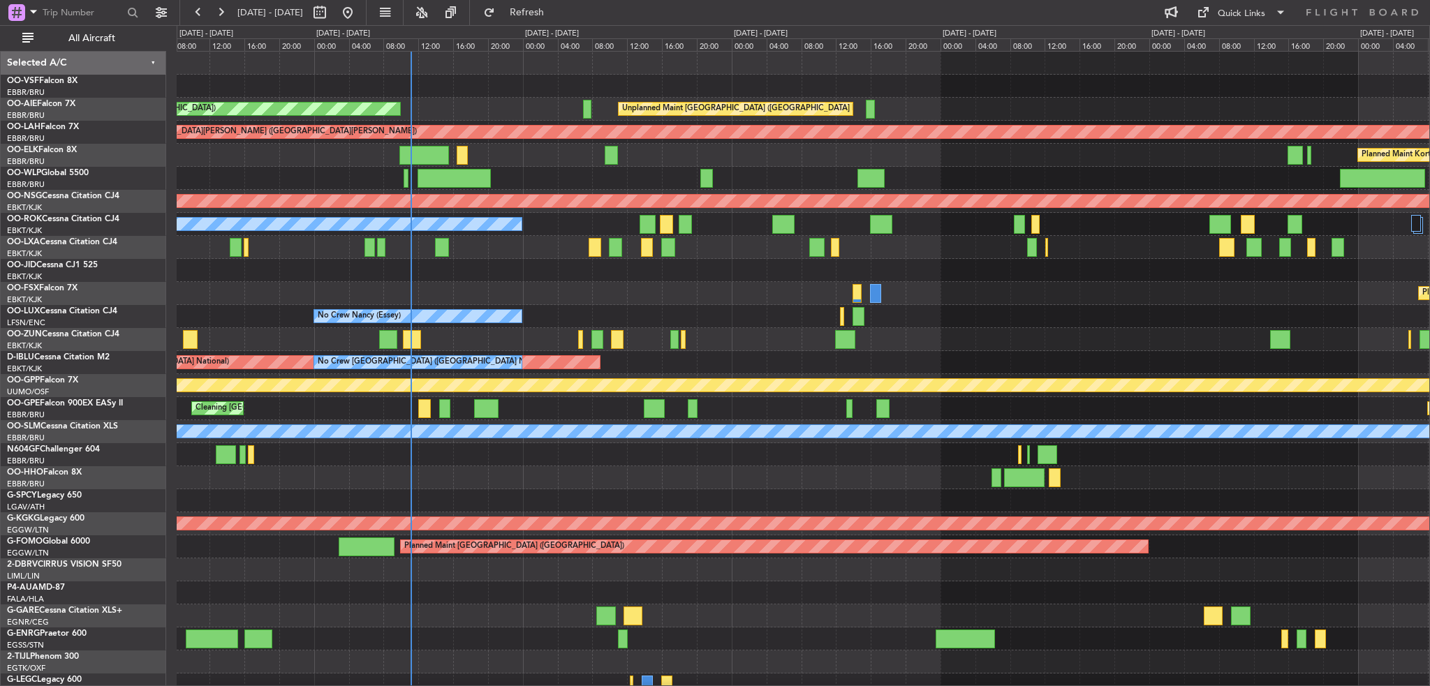
click at [439, 281] on div "Unplanned Maint [GEOGRAPHIC_DATA] ([GEOGRAPHIC_DATA] National) Planned Maint [G…" at bounding box center [803, 616] width 1252 height 1129
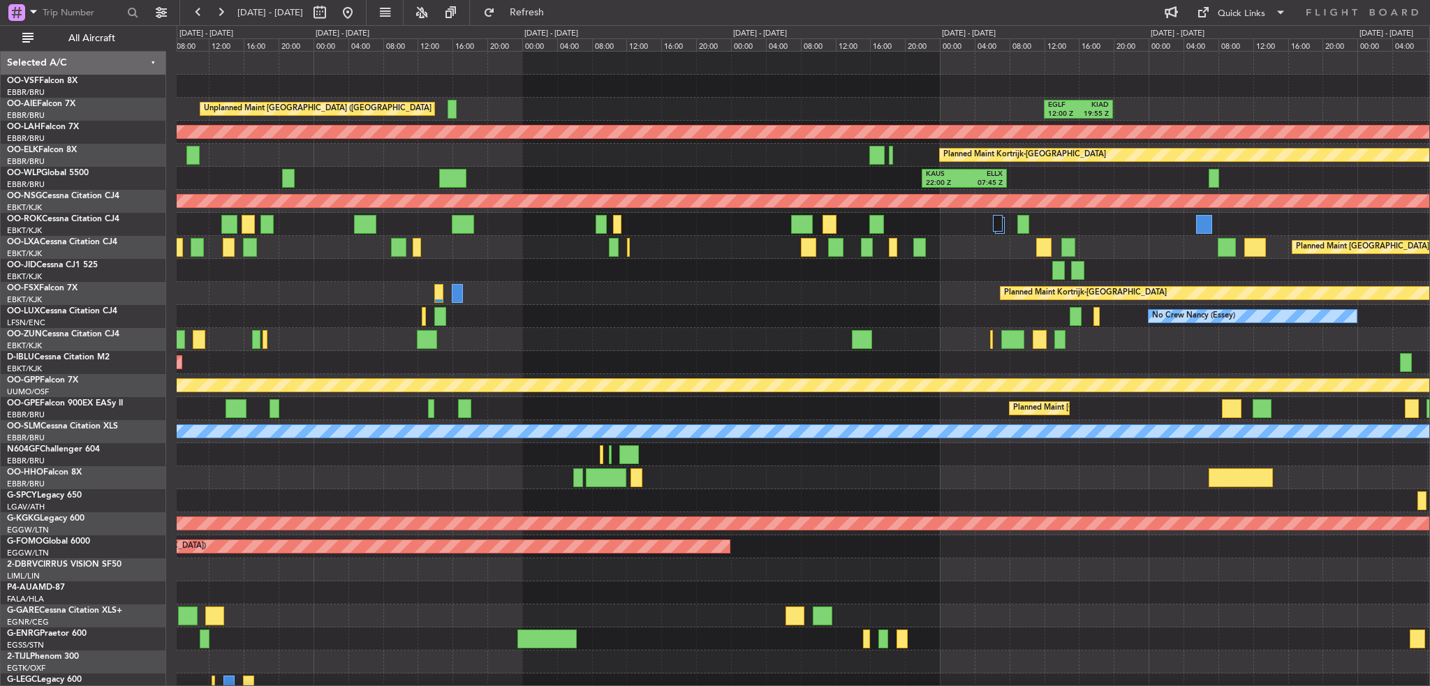
click at [156, 1] on div at bounding box center [89, 12] width 179 height 25
click at [161, 10] on button at bounding box center [161, 12] width 22 height 22
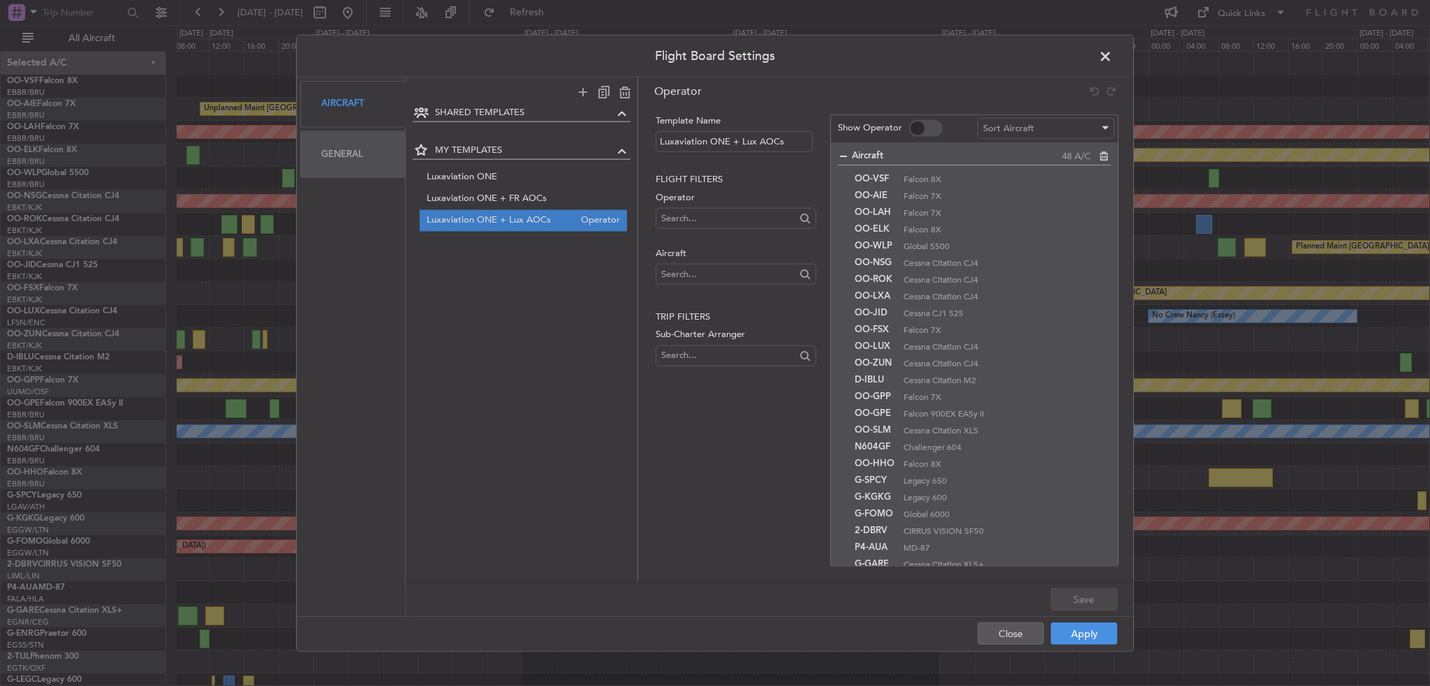
click at [522, 210] on div "Luxaviation ONE + Lux AOCs Operator" at bounding box center [524, 221] width 208 height 22
click at [528, 190] on div "Luxaviation ONE + FR AOCs Operator" at bounding box center [524, 199] width 208 height 22
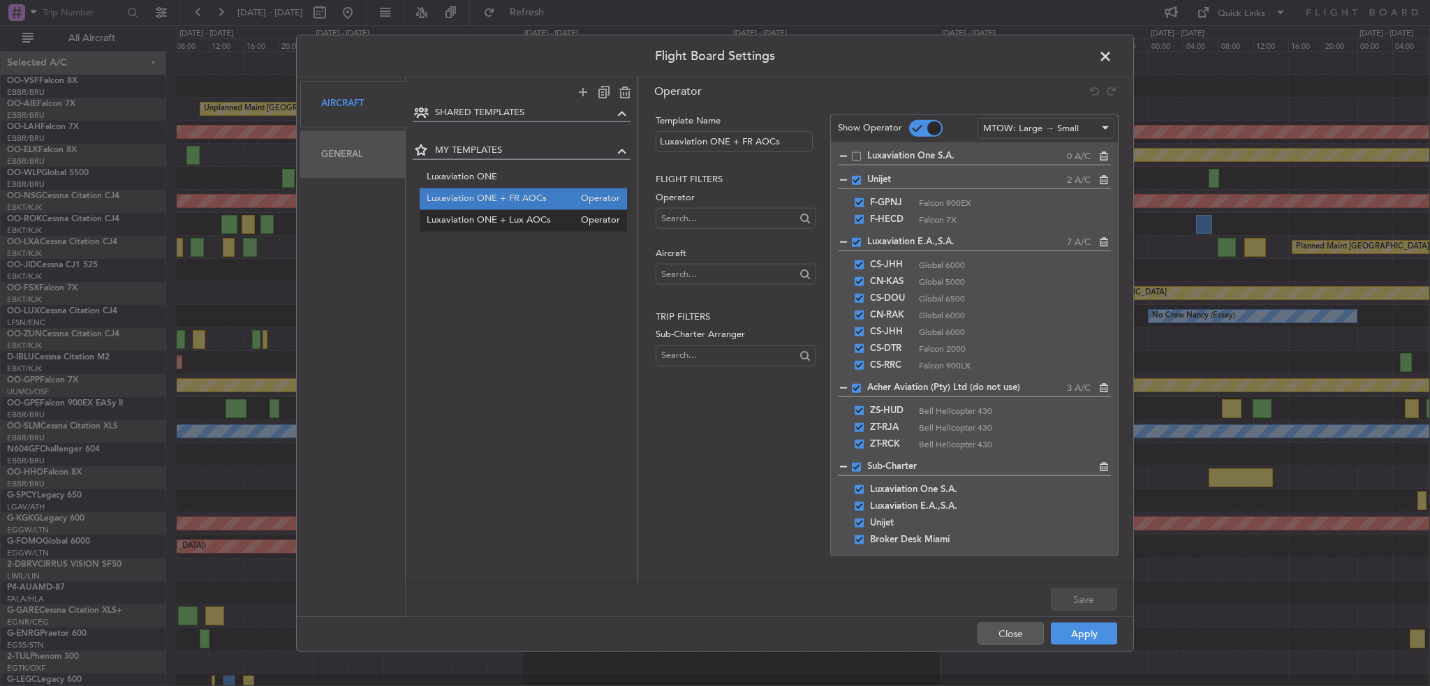
click at [528, 212] on div "Luxaviation ONE + Lux AOCs Operator" at bounding box center [524, 221] width 208 height 22
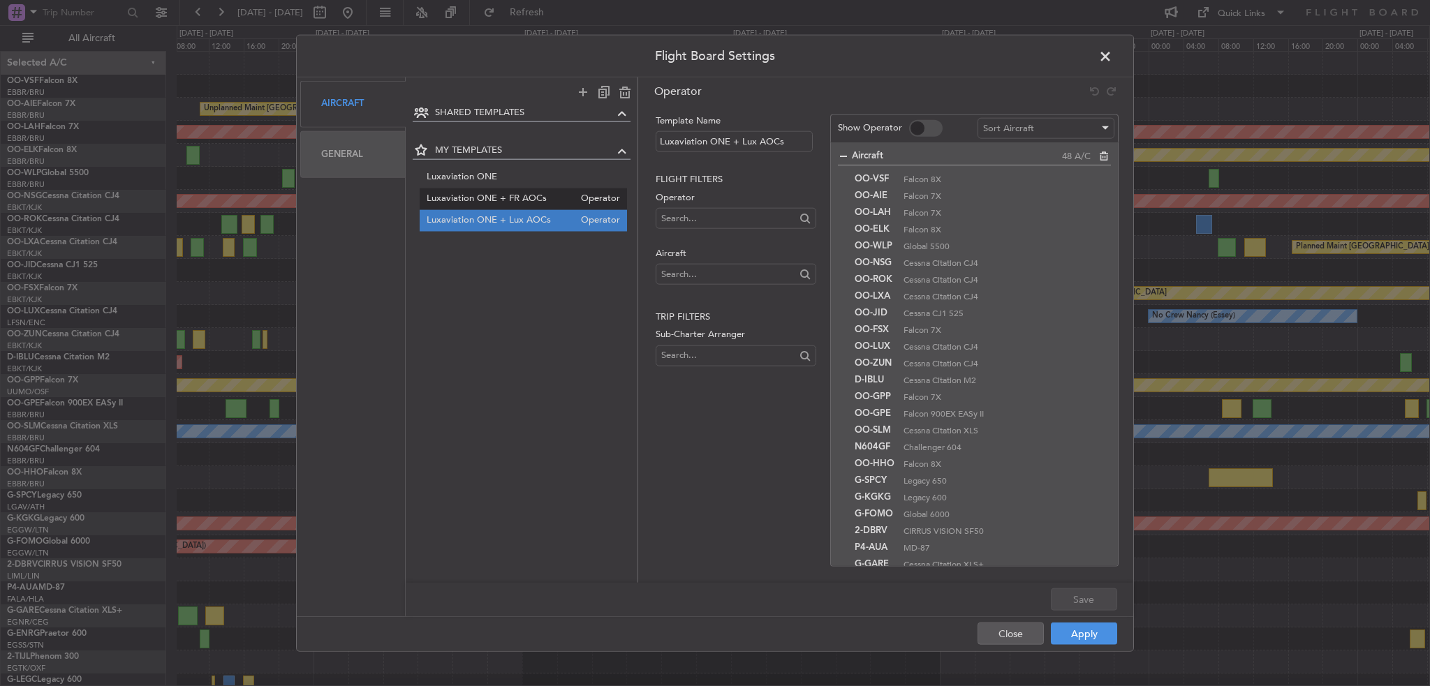
click at [532, 195] on span "Luxaviation ONE + FR AOCs" at bounding box center [501, 199] width 148 height 15
type input "Luxaviation ONE + FR AOCs"
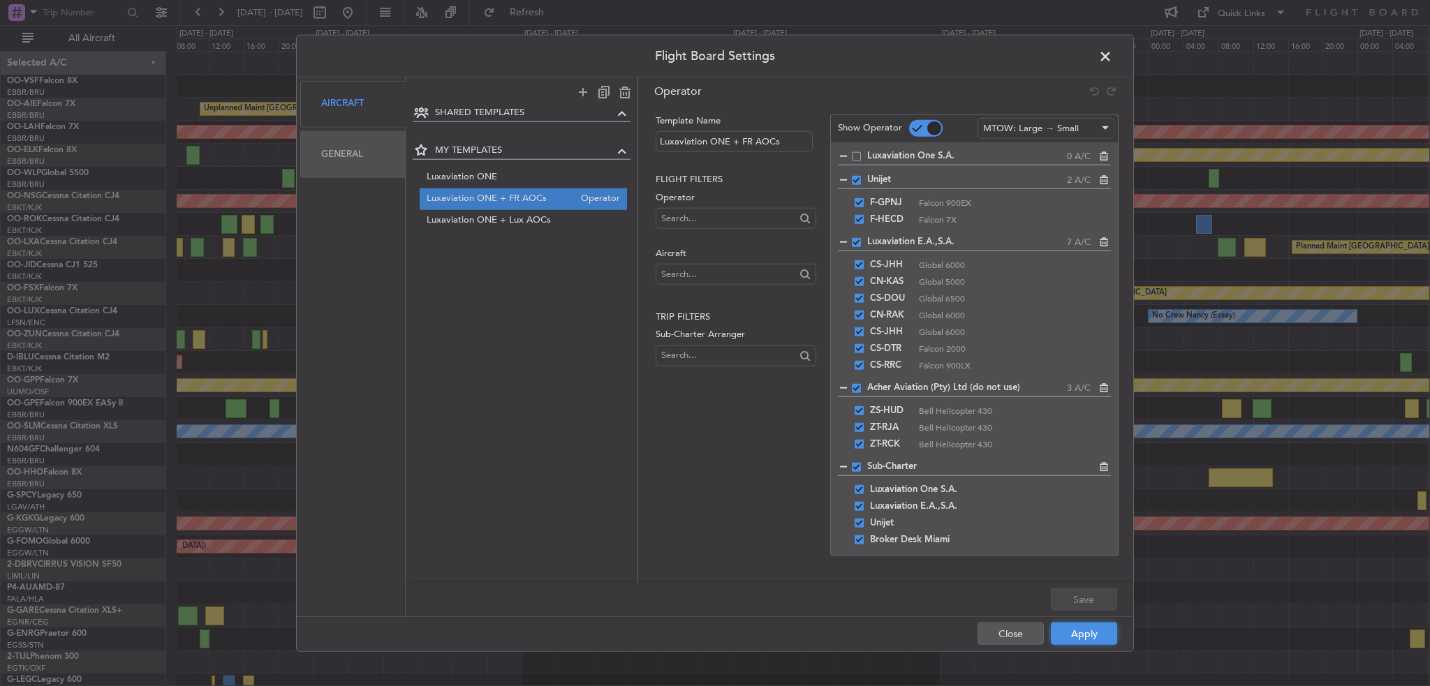
click at [1091, 638] on button "Apply" at bounding box center [1084, 634] width 66 height 22
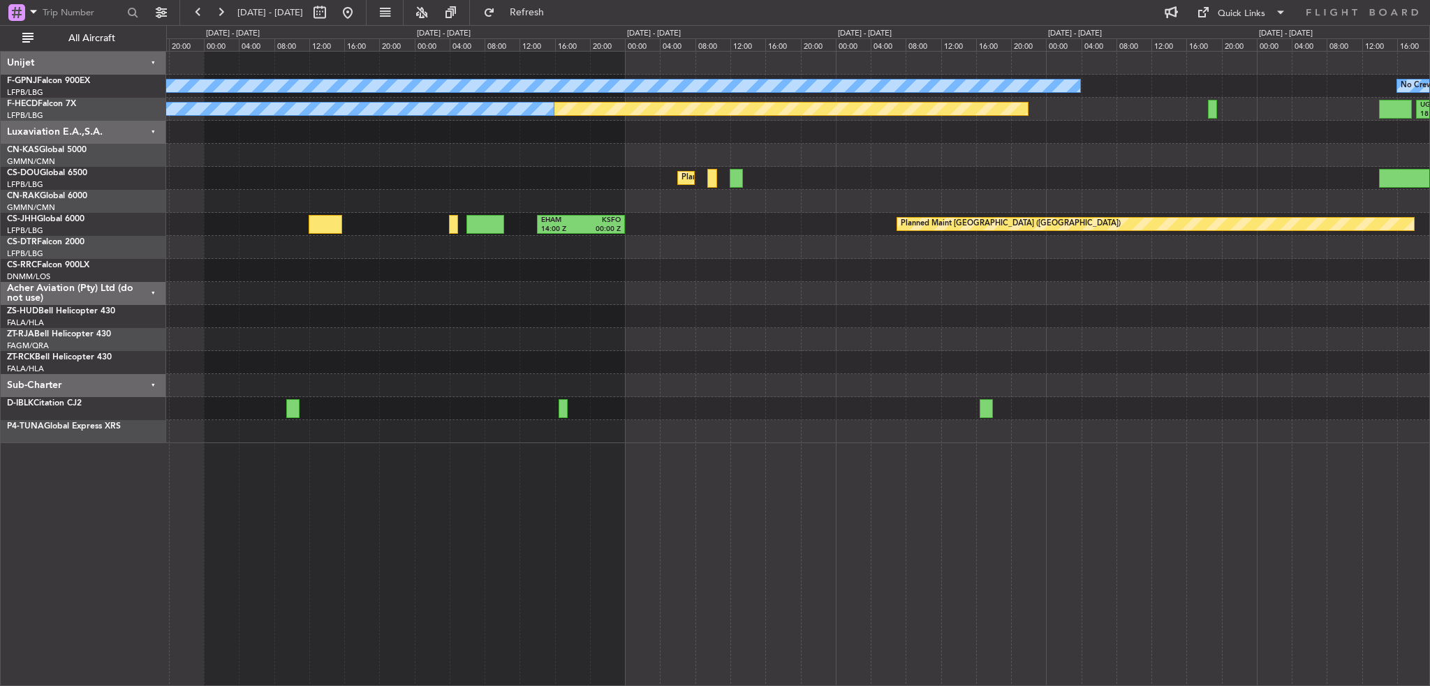
click at [618, 488] on div "No Crew No Crew No Crew Planned Maint [GEOGRAPHIC_DATA] ([GEOGRAPHIC_DATA]) Pla…" at bounding box center [798, 368] width 1264 height 635
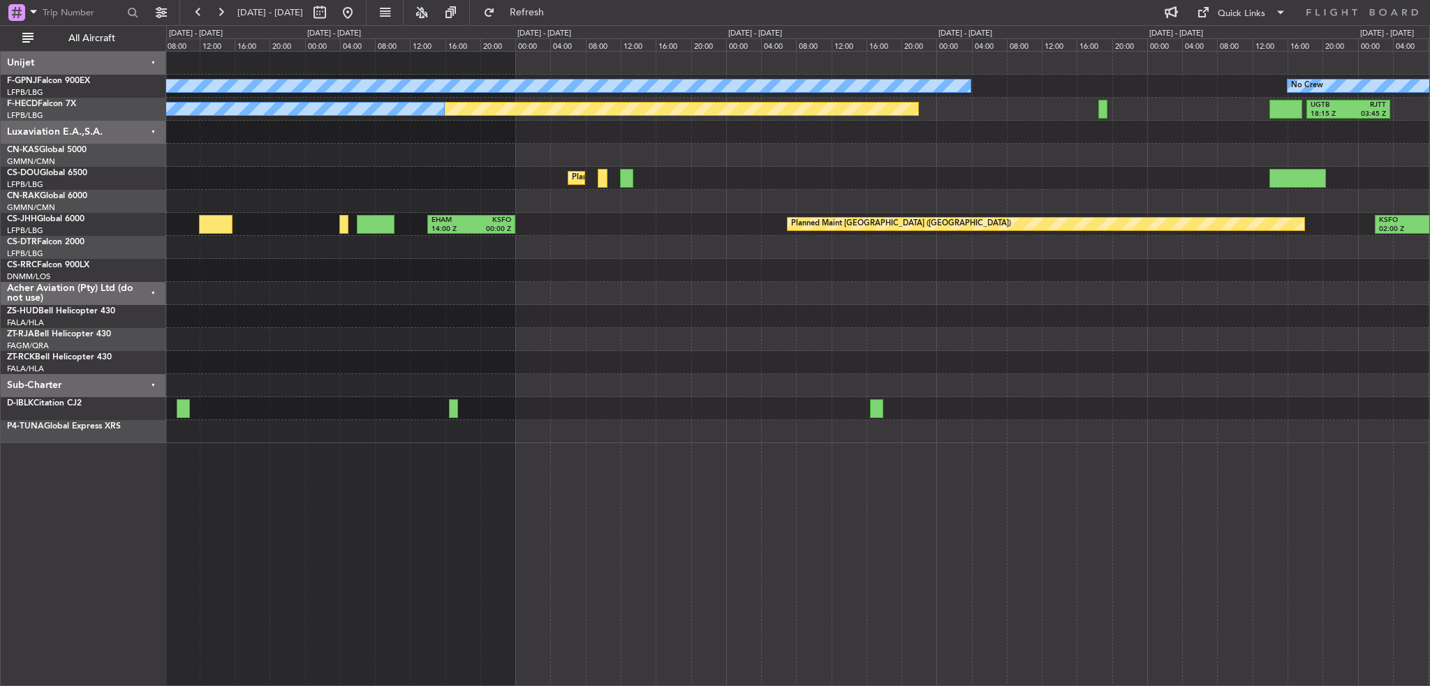
click at [641, 496] on div "No Crew No Crew No Crew Planned Maint [GEOGRAPHIC_DATA] ([GEOGRAPHIC_DATA]) Pla…" at bounding box center [798, 368] width 1264 height 635
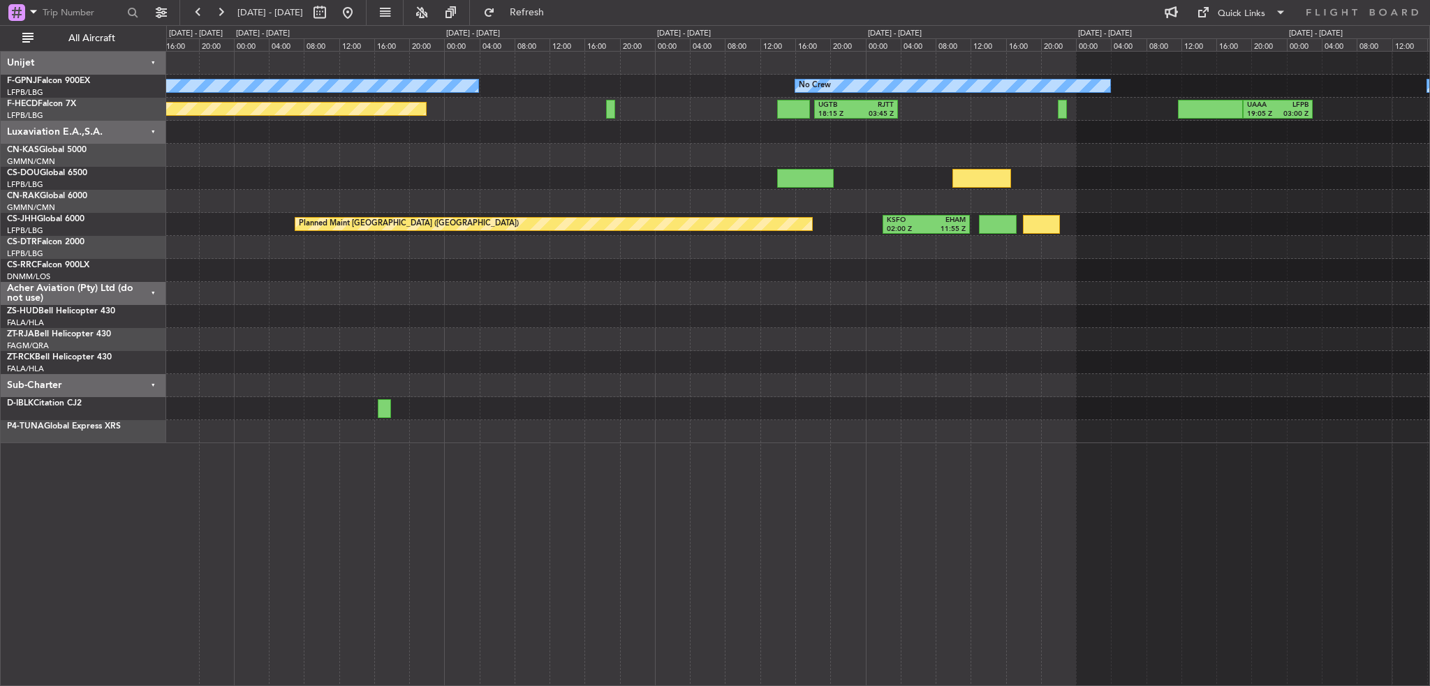
click at [823, 510] on div "No Crew No Crew No Crew No Crew Planned Maint [GEOGRAPHIC_DATA] ([GEOGRAPHIC_DA…" at bounding box center [798, 368] width 1264 height 635
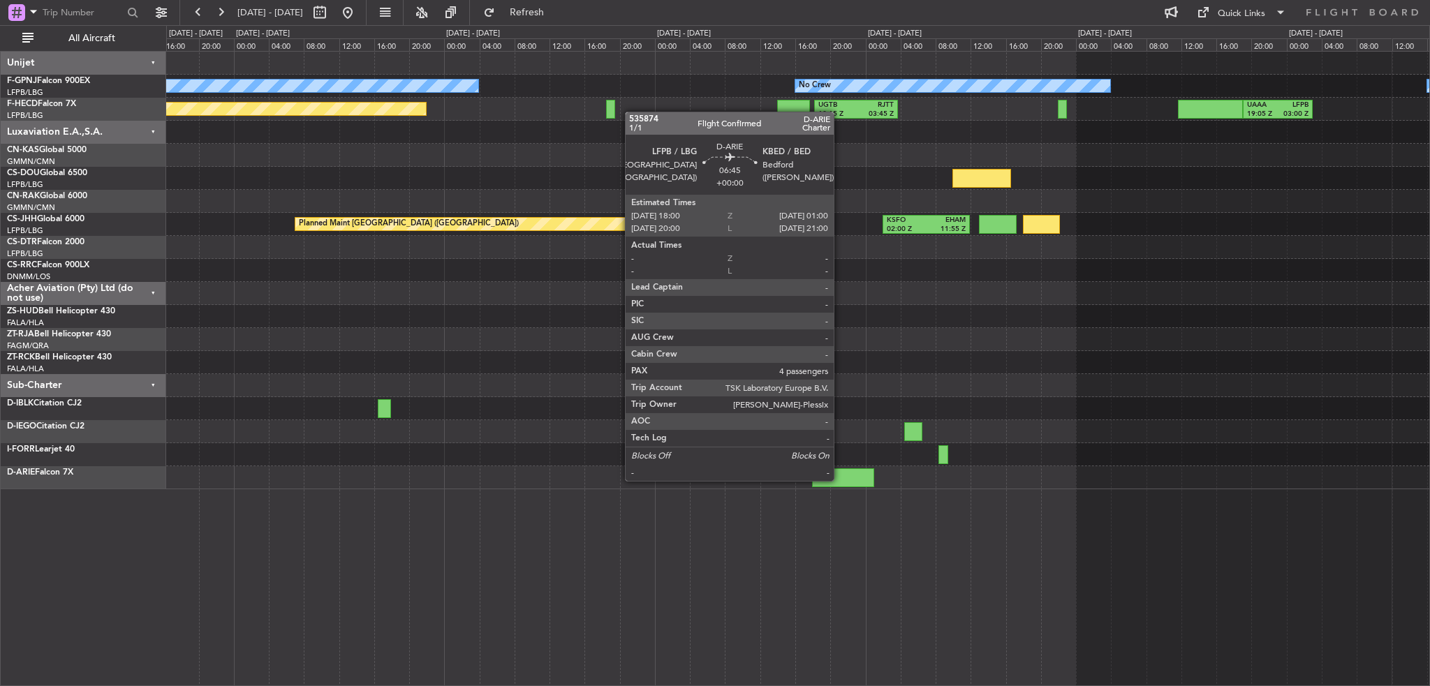
click at [840, 480] on div at bounding box center [842, 477] width 61 height 19
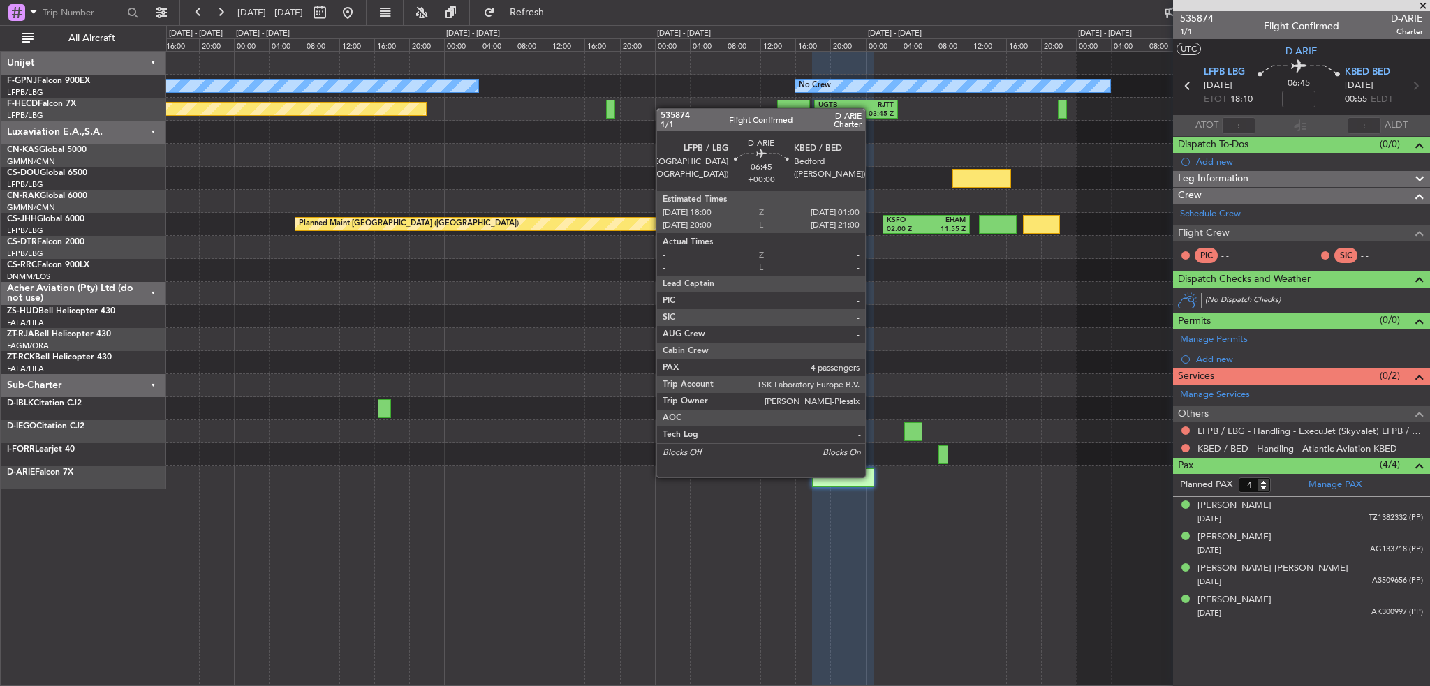
click at [871, 476] on div at bounding box center [842, 477] width 61 height 19
